Goal: Task Accomplishment & Management: Complete application form

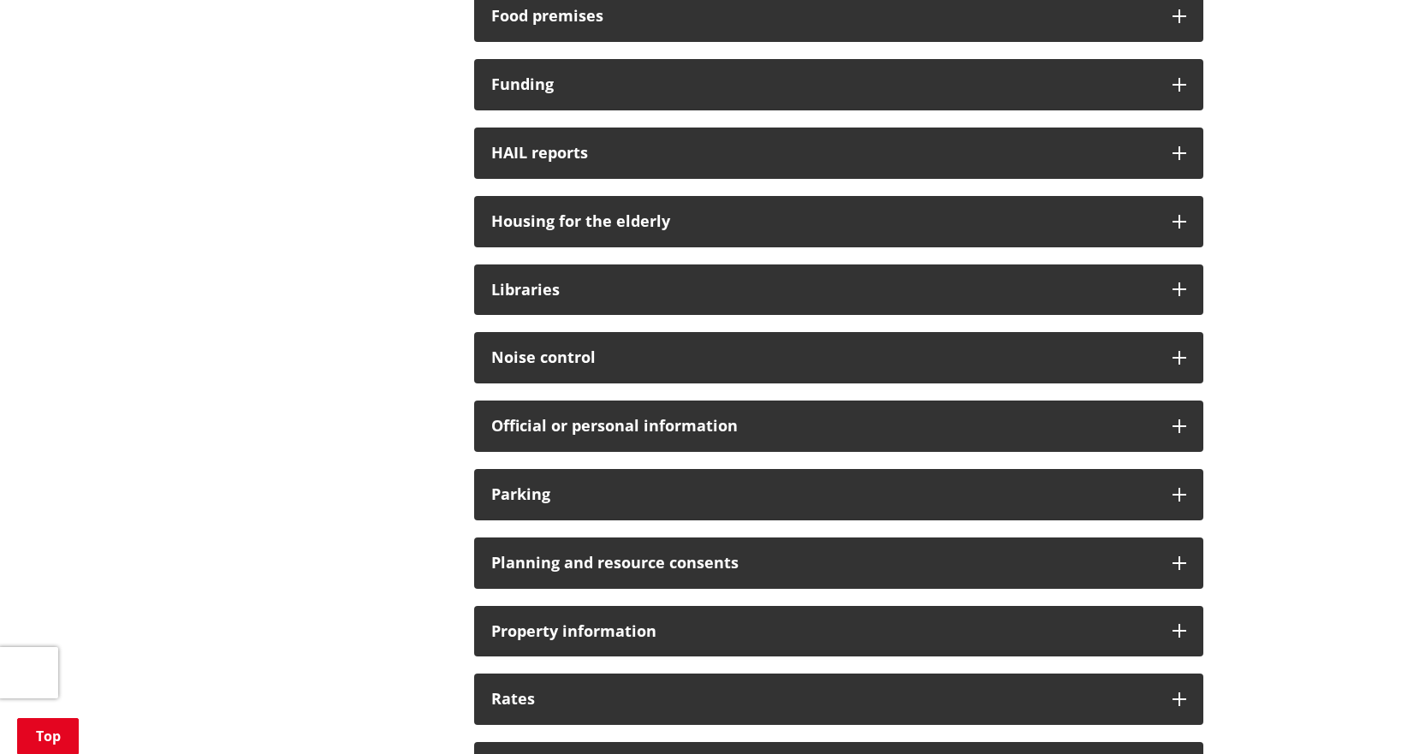
scroll to position [941, 0]
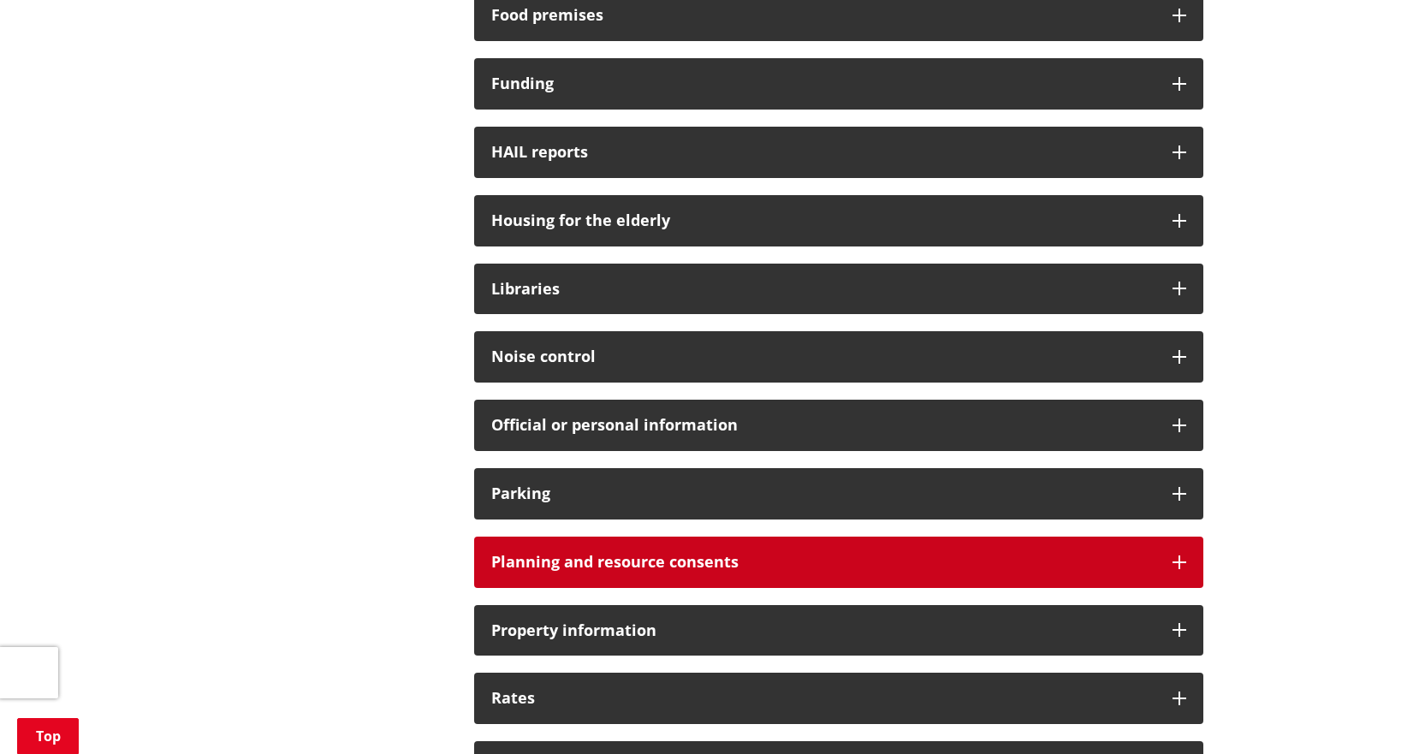
click at [717, 557] on h3 "Planning and resource consents" at bounding box center [823, 562] width 664 height 17
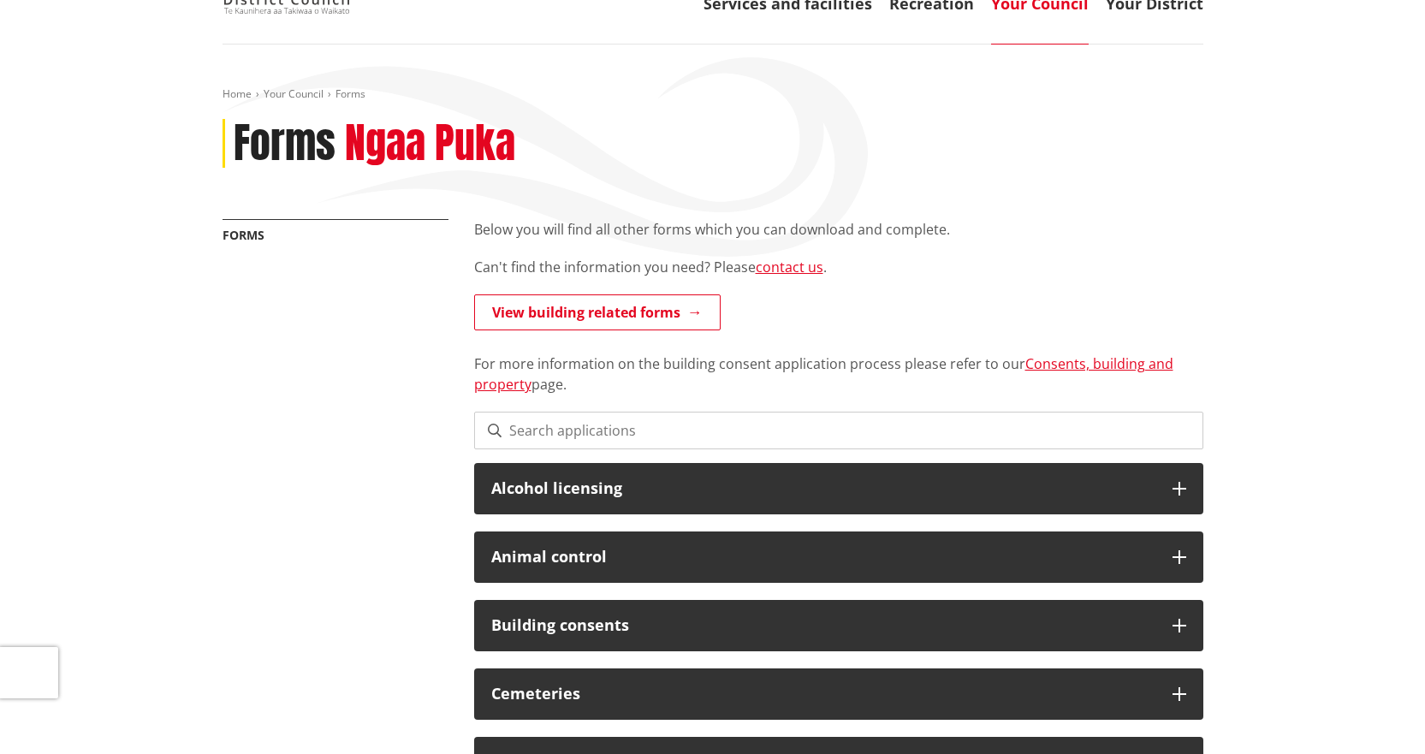
scroll to position [0, 0]
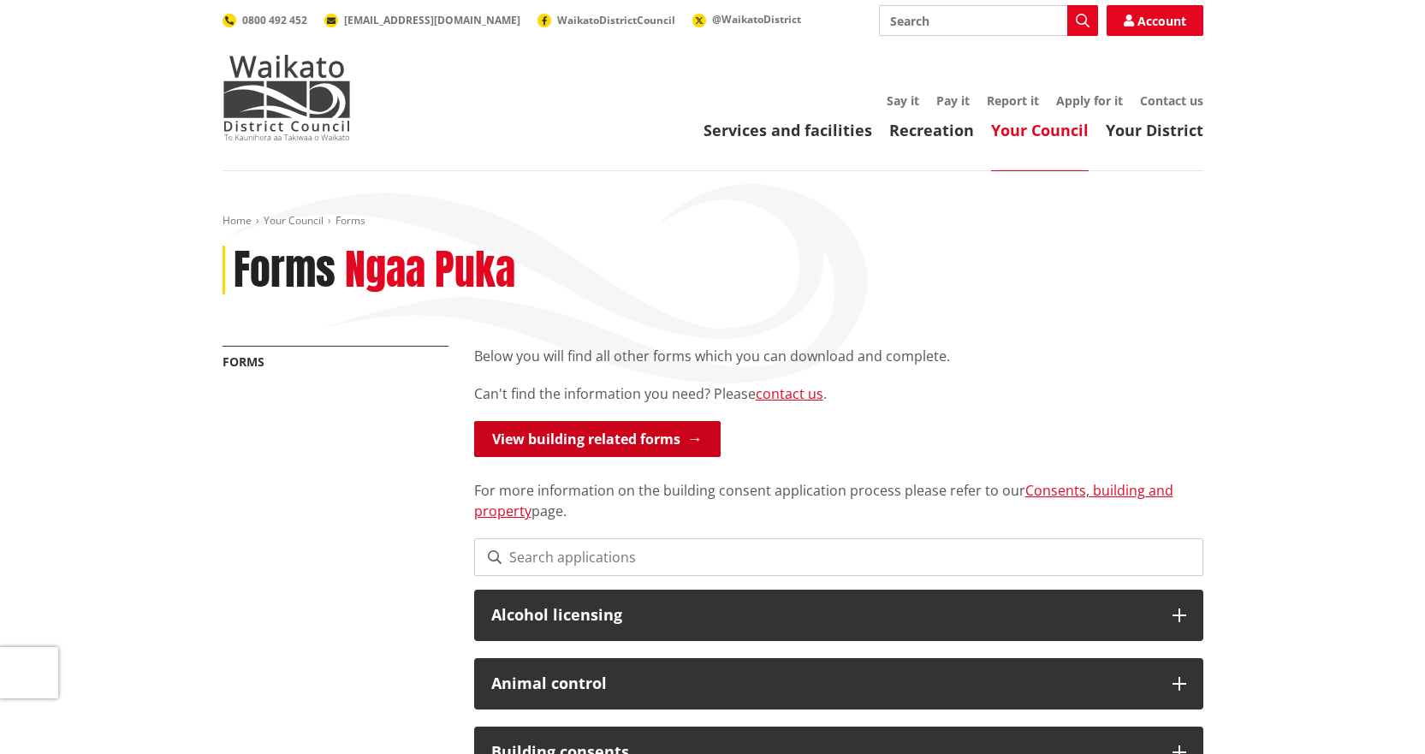
click at [583, 439] on link "View building related forms" at bounding box center [597, 439] width 246 height 36
click at [602, 446] on link "View building related forms" at bounding box center [597, 439] width 246 height 36
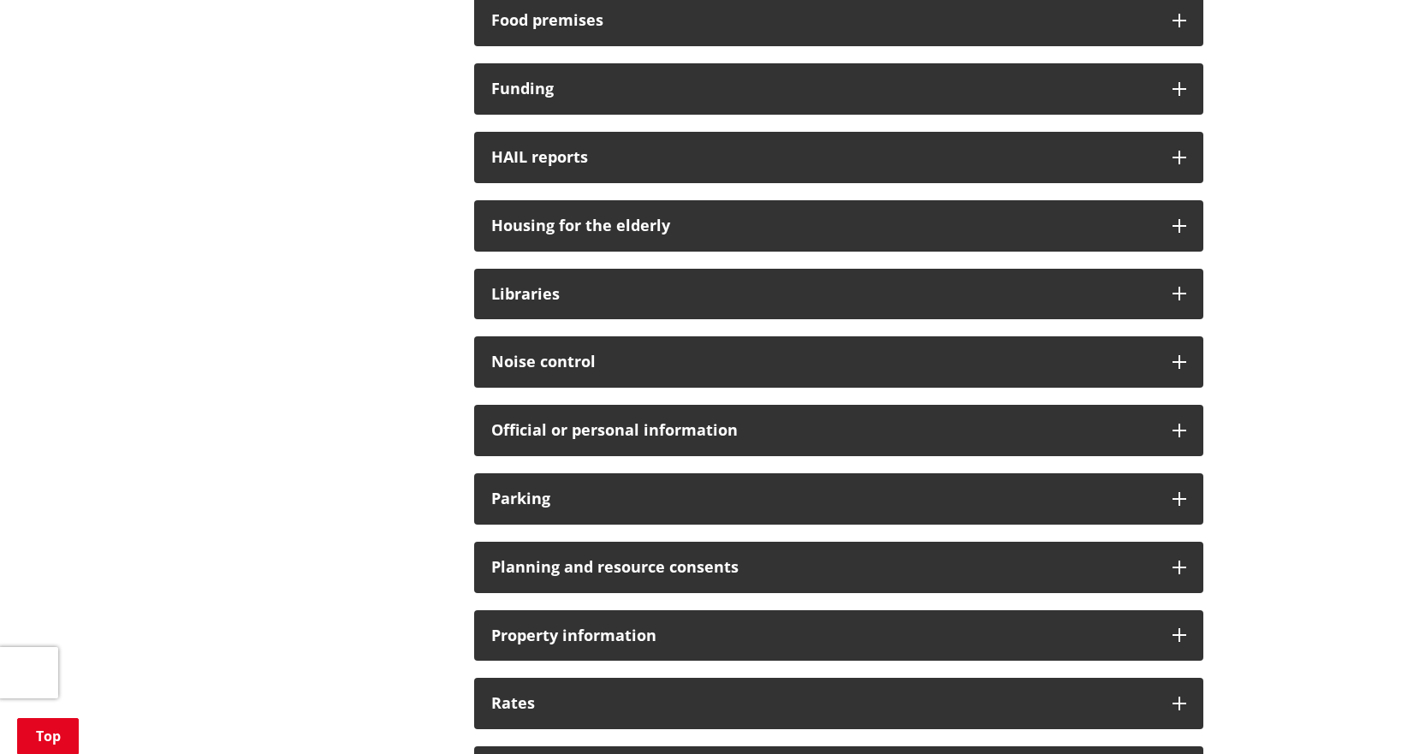
scroll to position [941, 0]
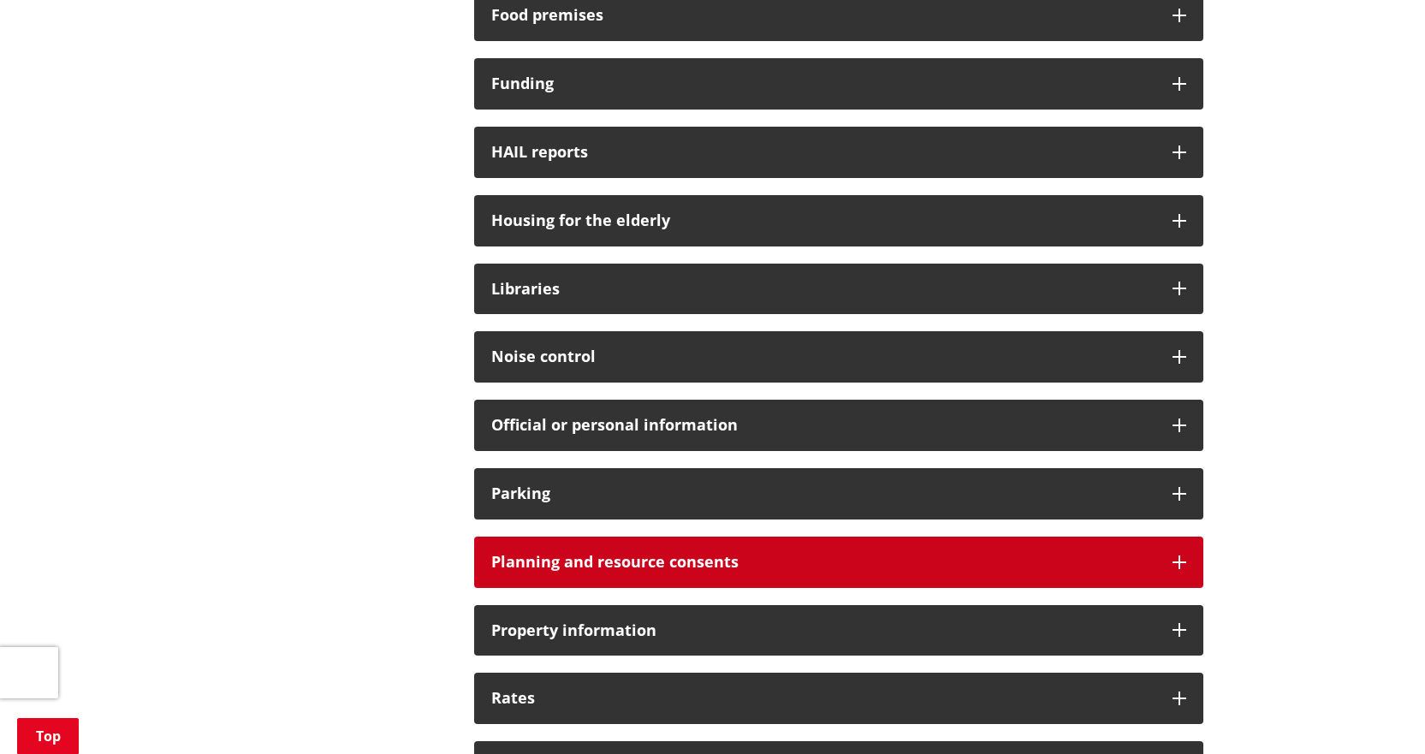
click at [709, 561] on h3 "Planning and resource consents" at bounding box center [823, 562] width 664 height 17
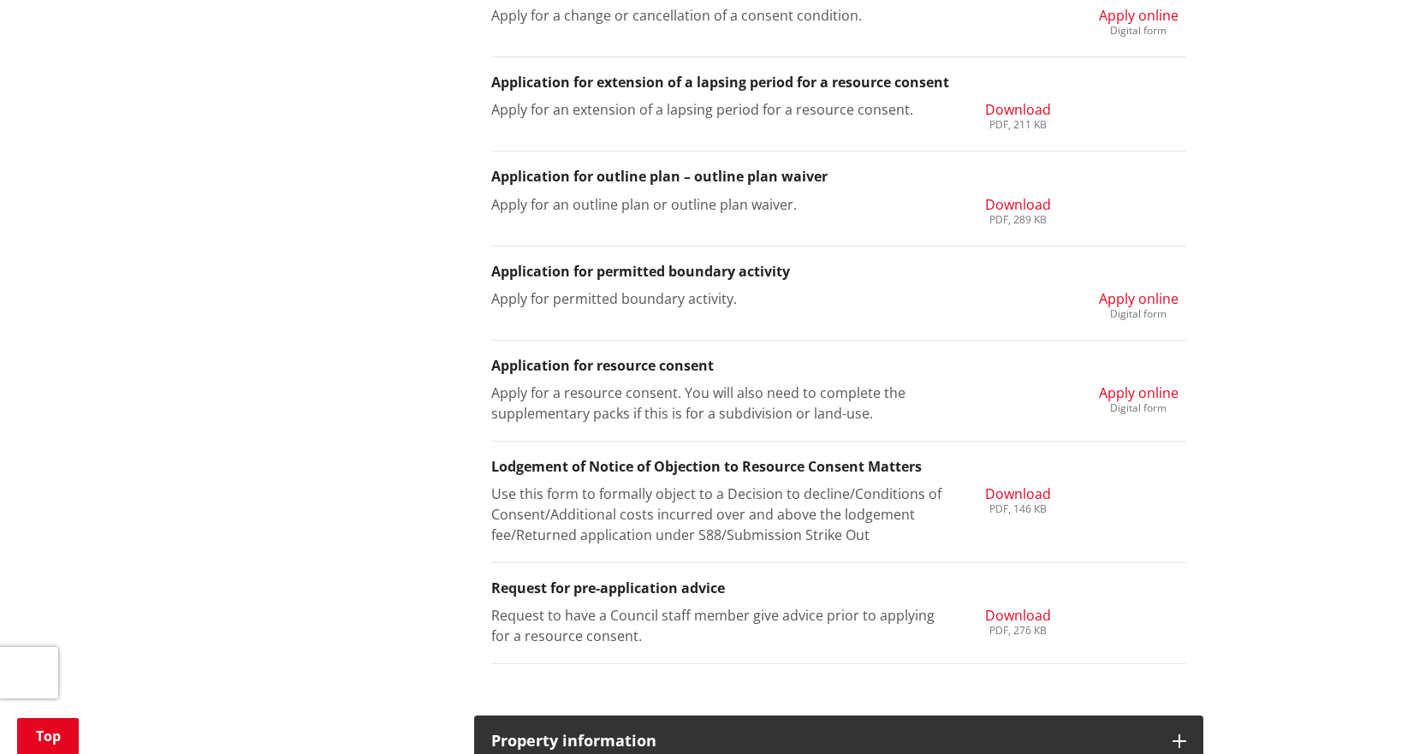
scroll to position [1968, 0]
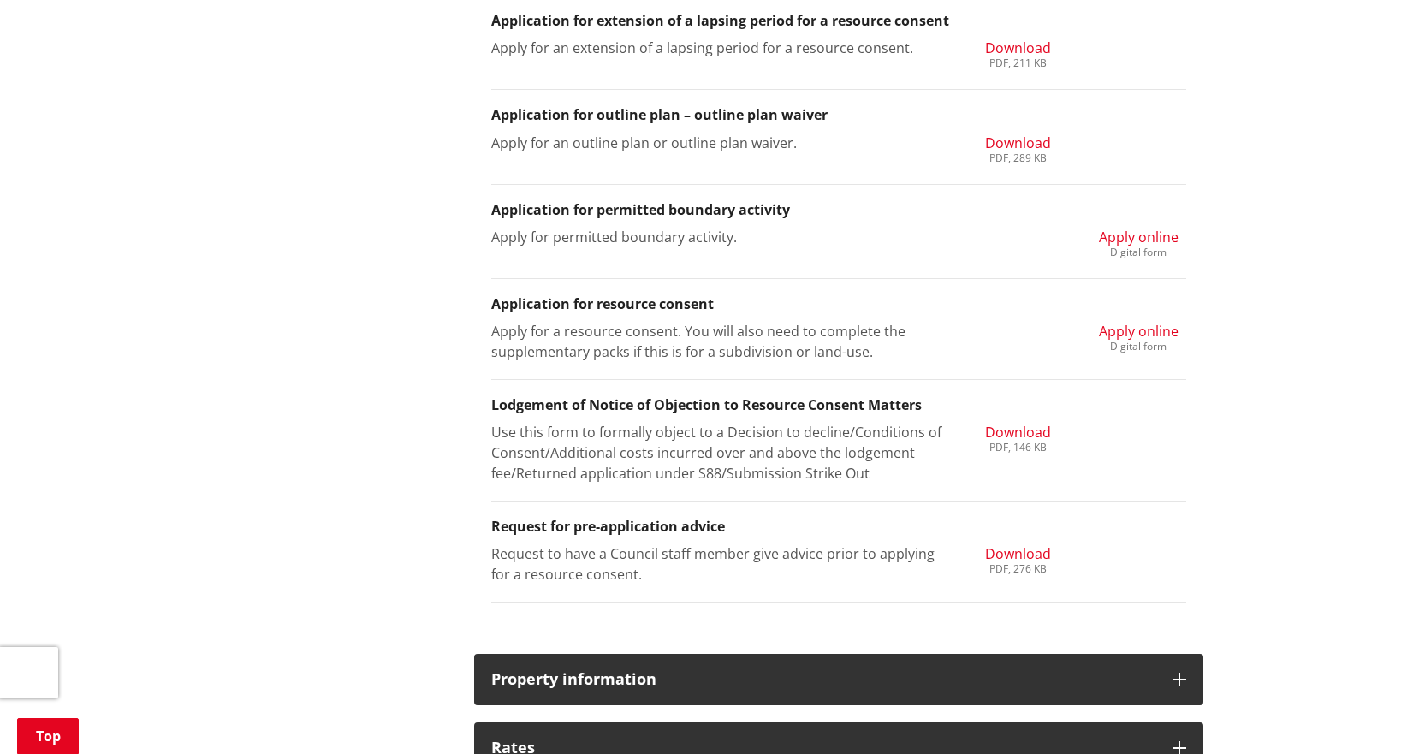
click at [1150, 327] on span "Apply online" at bounding box center [1139, 331] width 80 height 19
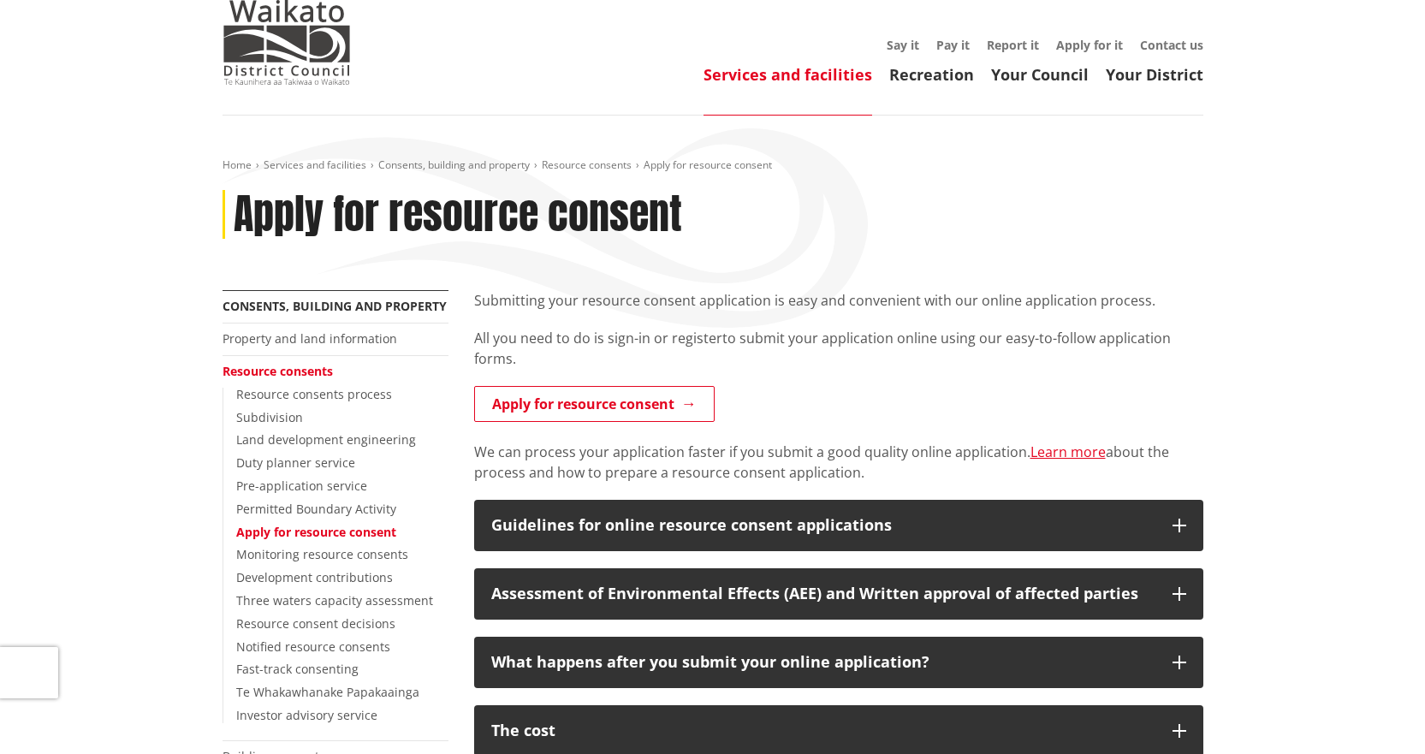
scroll to position [86, 0]
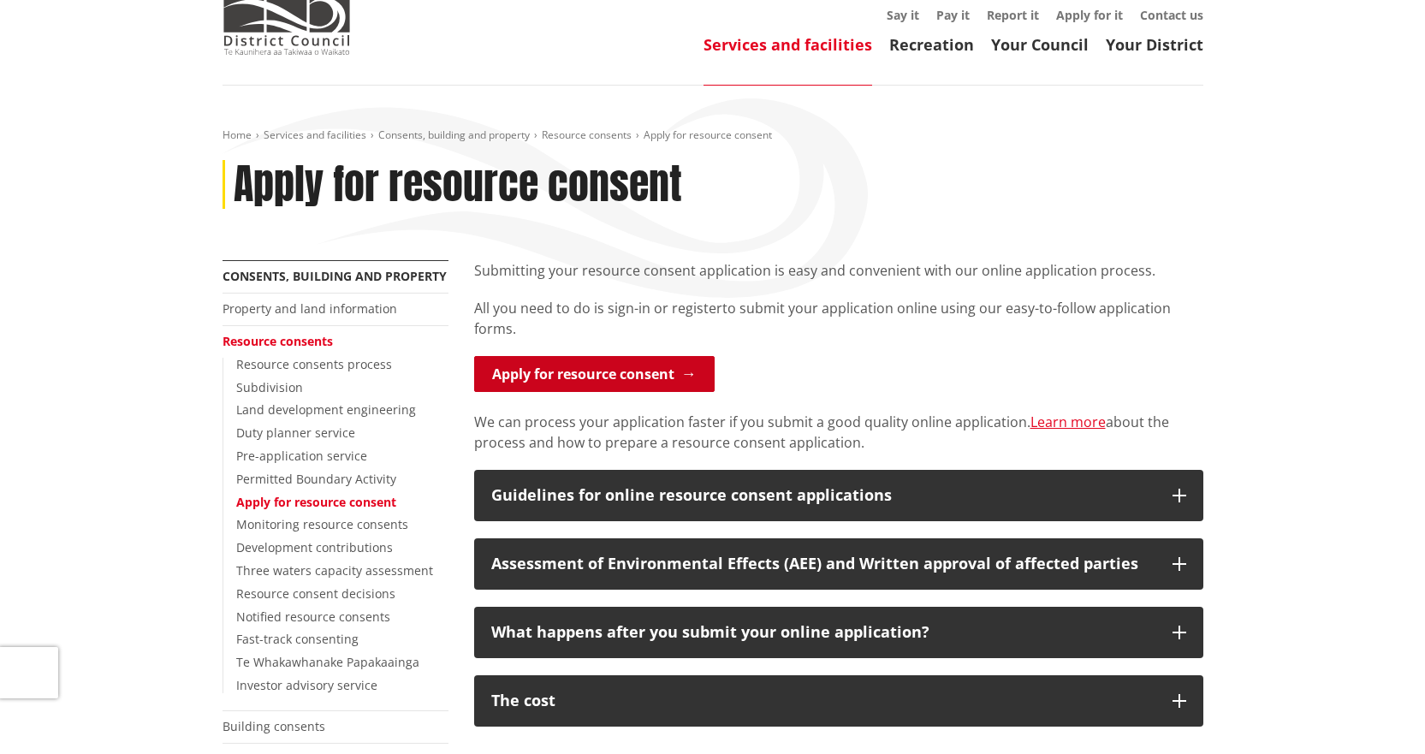
click at [620, 369] on link "Apply for resource consent" at bounding box center [594, 374] width 240 height 36
